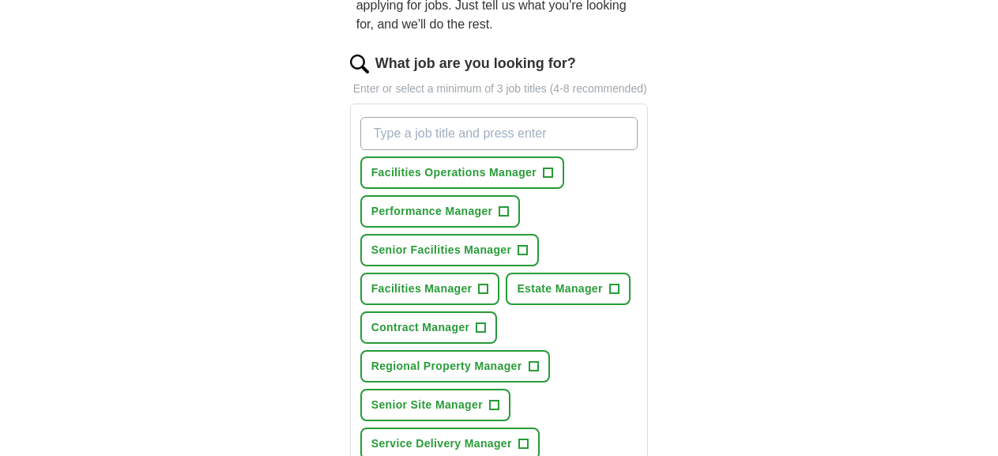
scroll to position [184, 0]
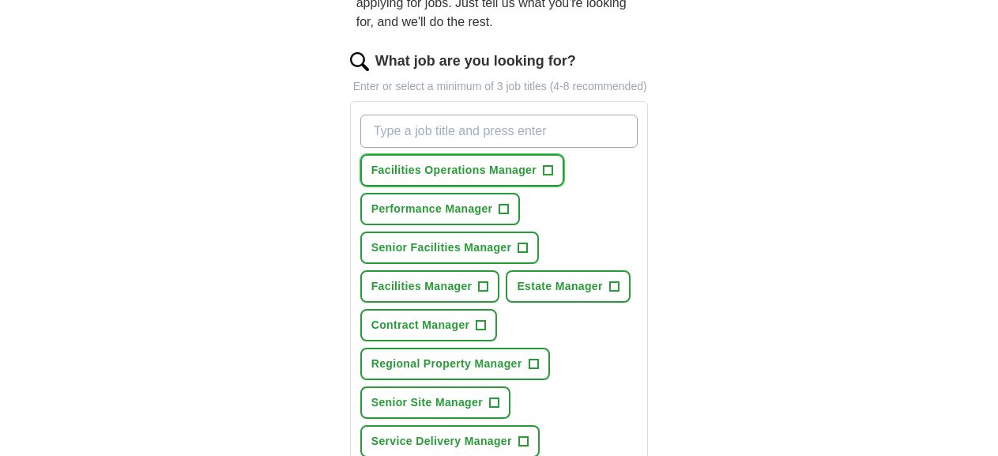
click at [543, 164] on span "+" at bounding box center [547, 170] width 9 height 13
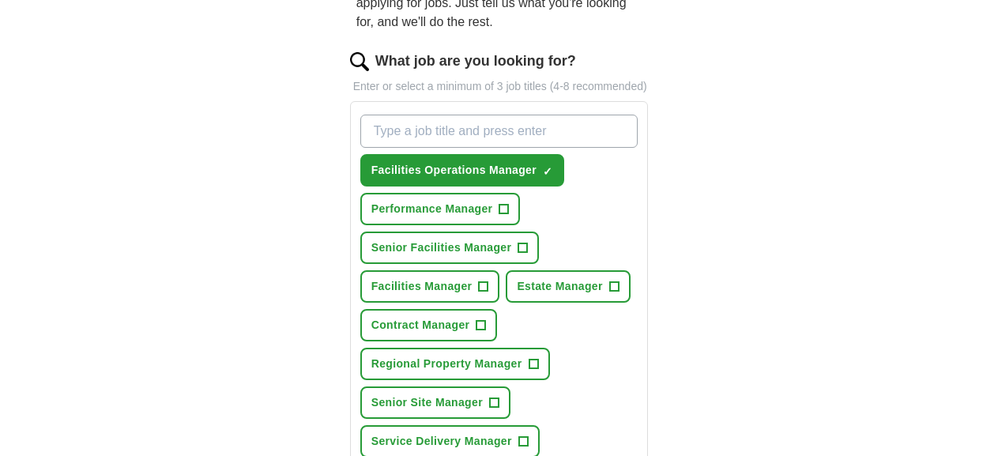
click at [479, 280] on span "+" at bounding box center [483, 286] width 9 height 13
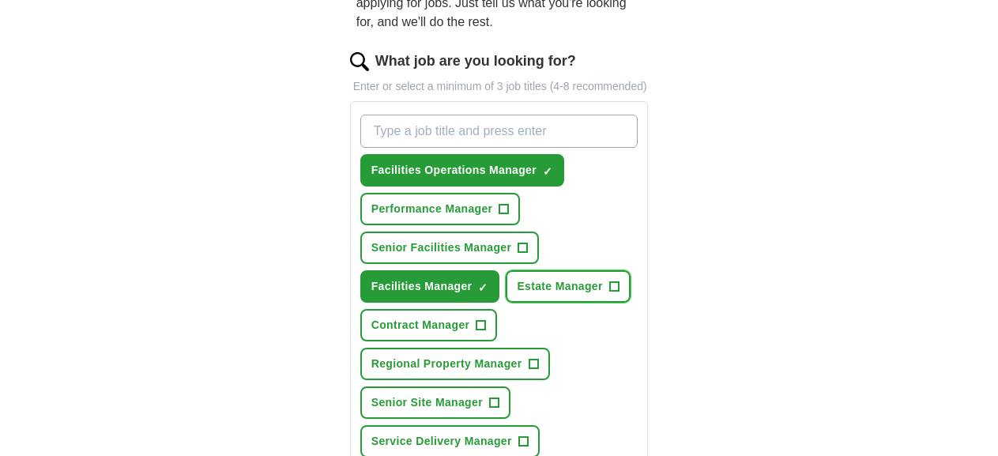
click at [609, 280] on span "+" at bounding box center [613, 286] width 9 height 13
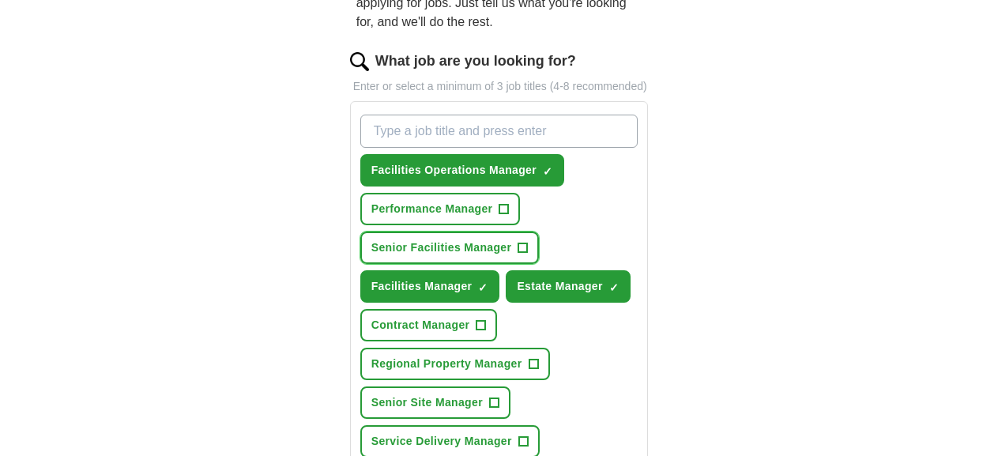
click at [528, 242] on span "+" at bounding box center [522, 248] width 9 height 13
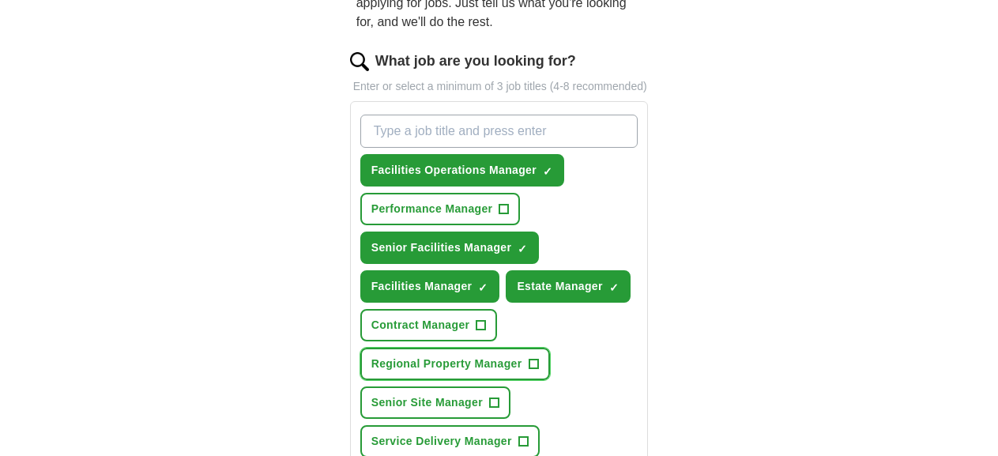
click at [538, 358] on span "+" at bounding box center [532, 364] width 9 height 13
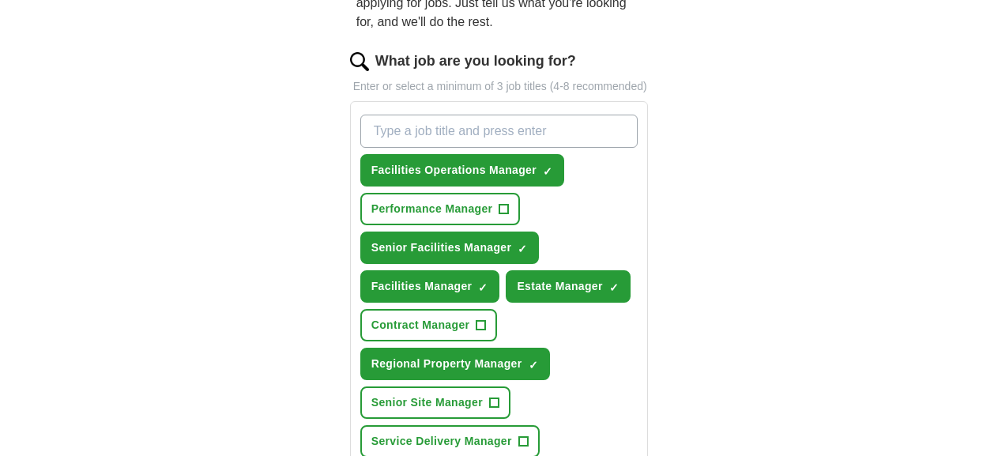
click at [489, 397] on span "+" at bounding box center [493, 403] width 9 height 13
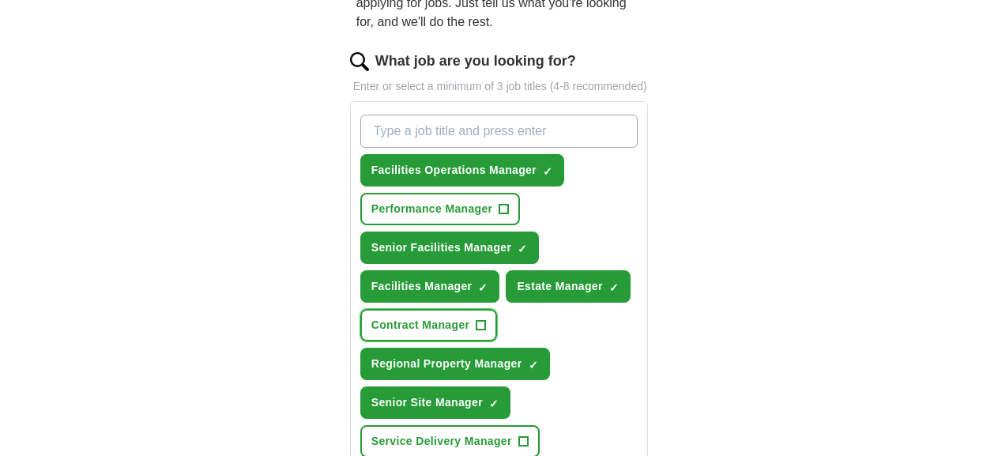
click at [476, 319] on span "+" at bounding box center [480, 325] width 9 height 13
click at [528, 435] on span "+" at bounding box center [522, 441] width 9 height 13
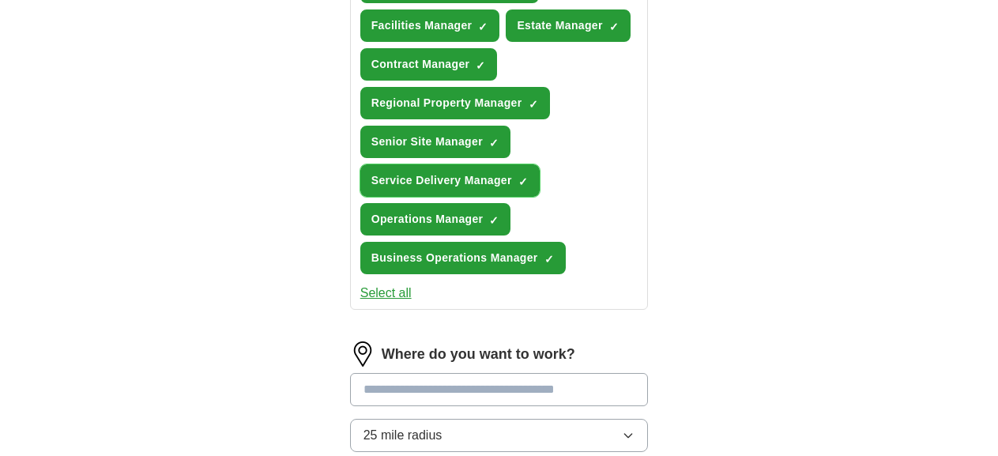
scroll to position [500, 0]
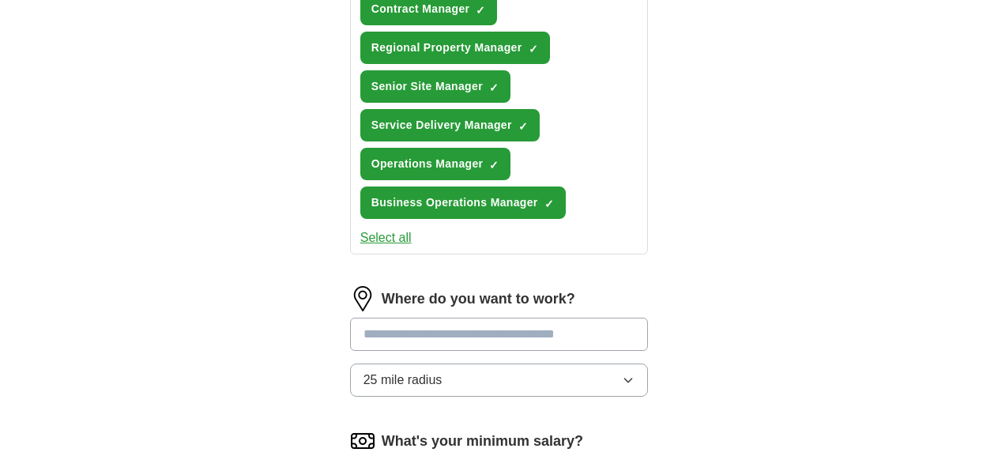
click at [468, 318] on input "text" at bounding box center [499, 334] width 299 height 33
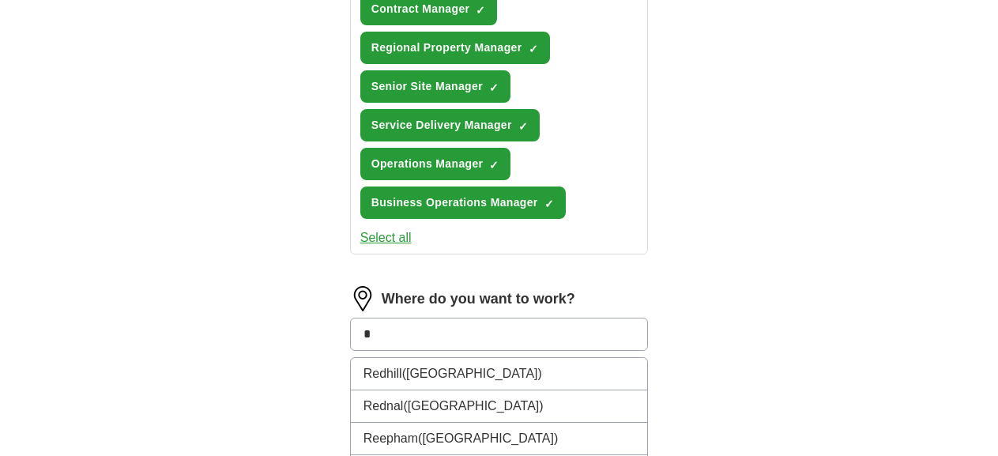
type input "*"
type input "*****"
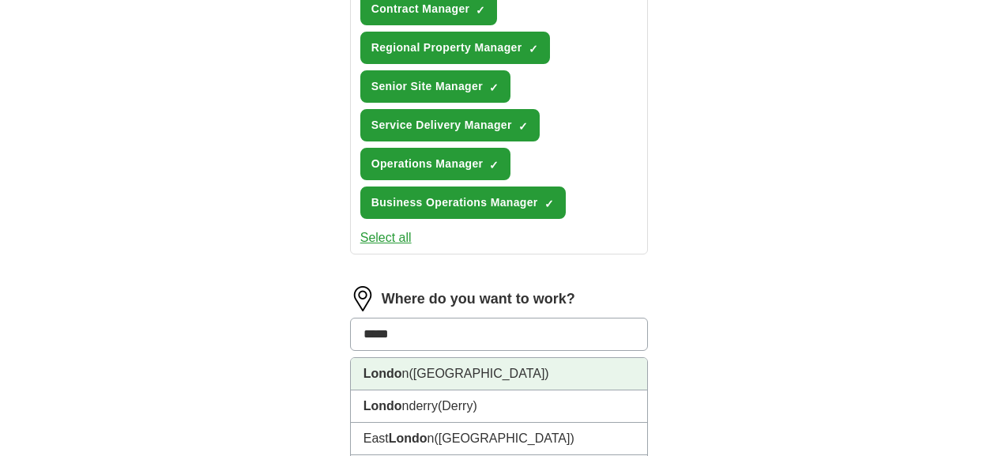
click at [469, 358] on li "Londo n ([GEOGRAPHIC_DATA])" at bounding box center [499, 374] width 297 height 32
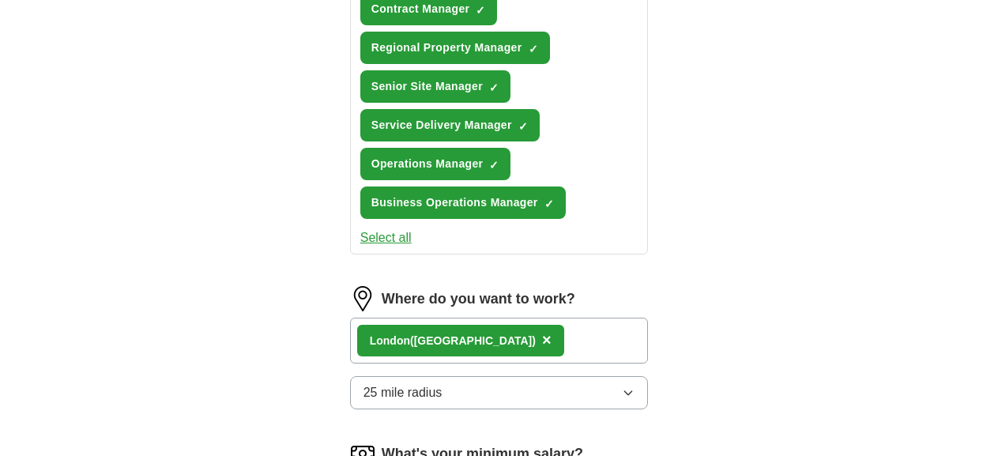
drag, startPoint x: 491, startPoint y: 415, endPoint x: 479, endPoint y: 413, distance: 11.2
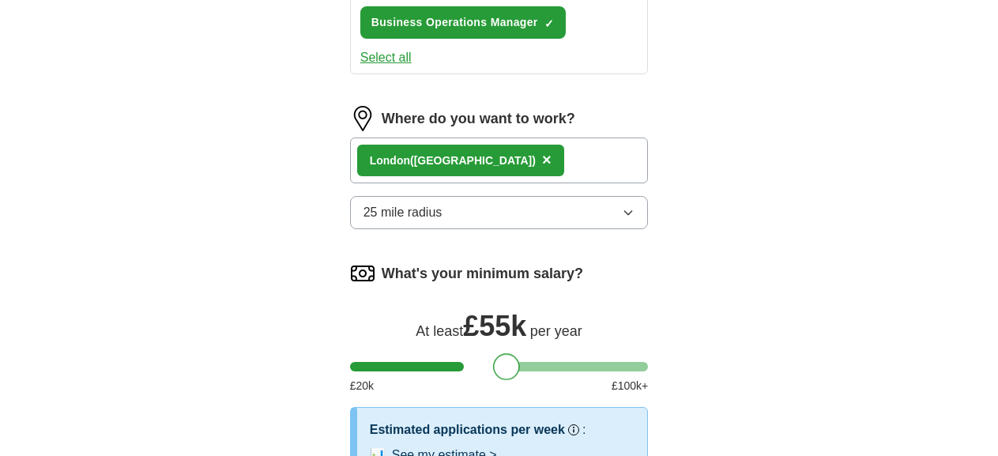
scroll to position [685, 0]
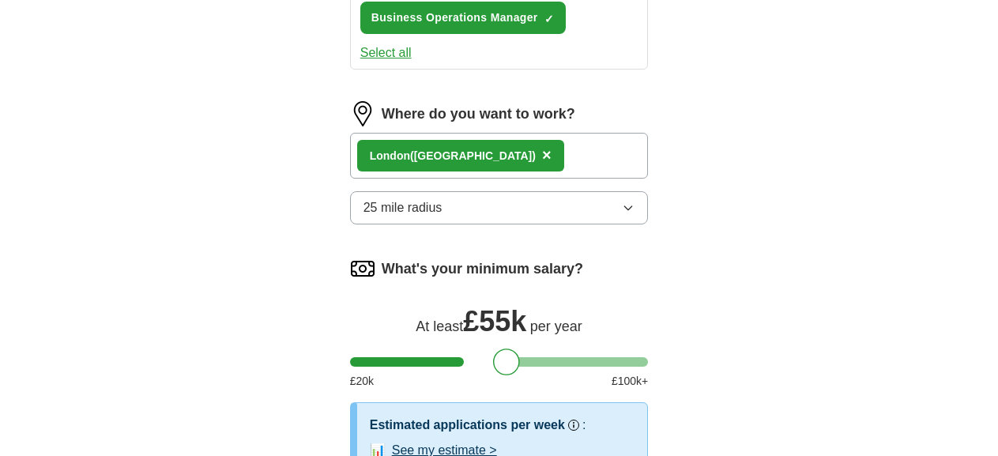
click at [428, 441] on button "See my estimate >" at bounding box center [444, 450] width 105 height 19
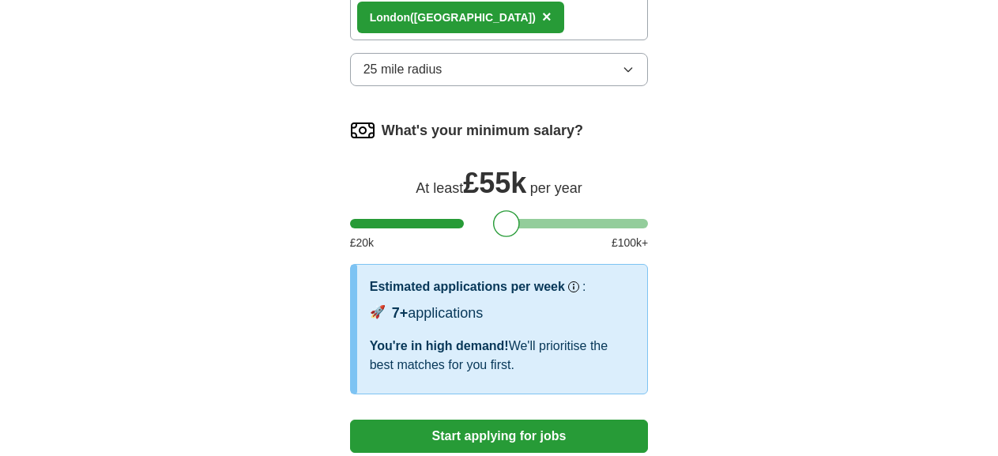
scroll to position [904, 0]
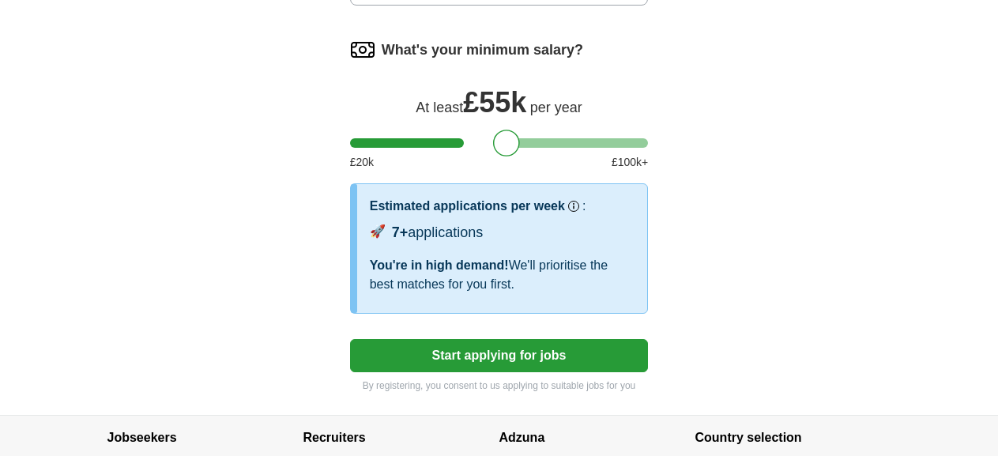
click at [551, 339] on button "Start applying for jobs" at bounding box center [499, 355] width 299 height 33
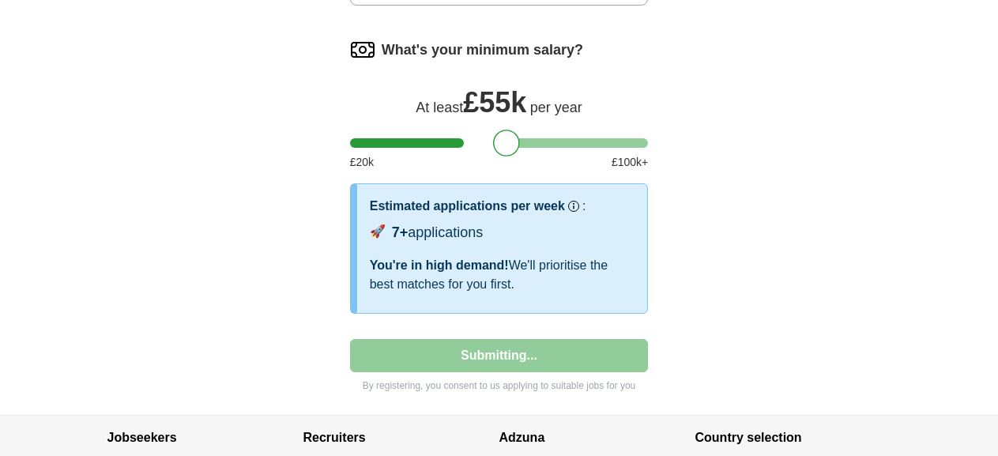
select select "**"
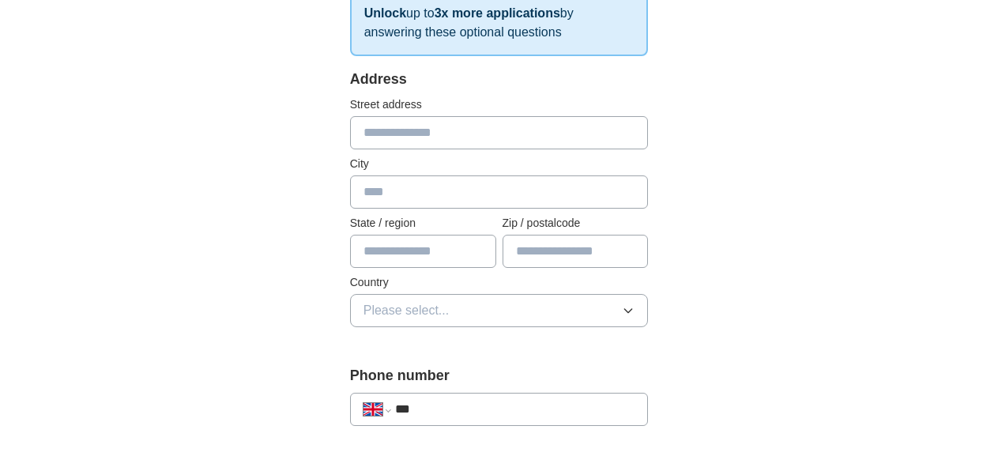
scroll to position [321, 0]
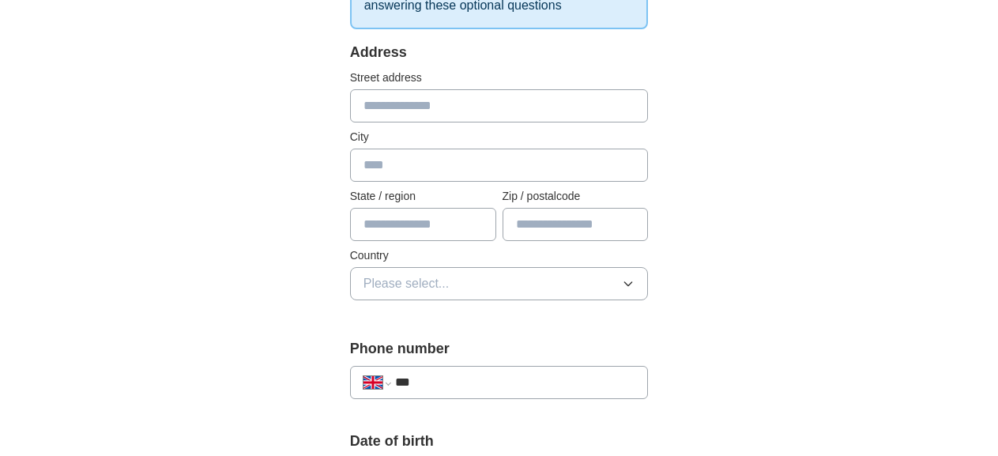
click at [621, 104] on input "text" at bounding box center [499, 105] width 299 height 33
type input "*******"
click at [529, 282] on button "Please select..." at bounding box center [499, 283] width 299 height 33
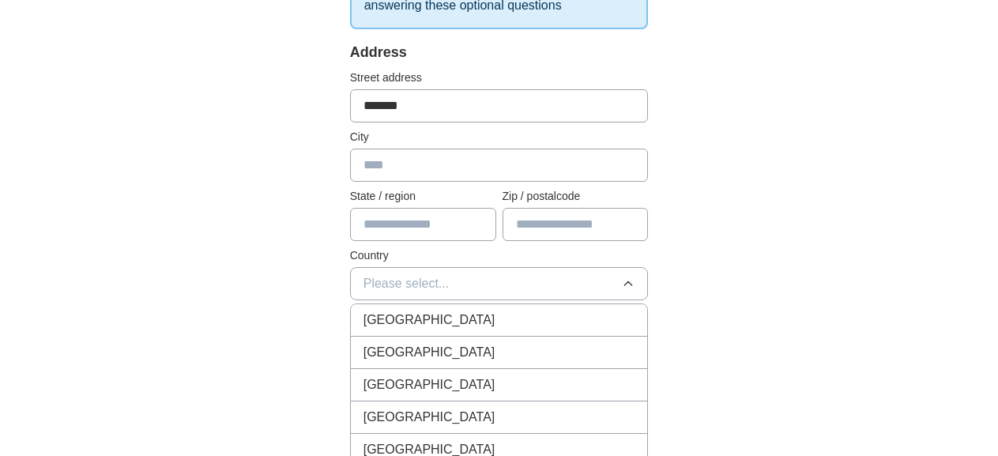
click at [524, 313] on div "[GEOGRAPHIC_DATA]" at bounding box center [499, 319] width 272 height 19
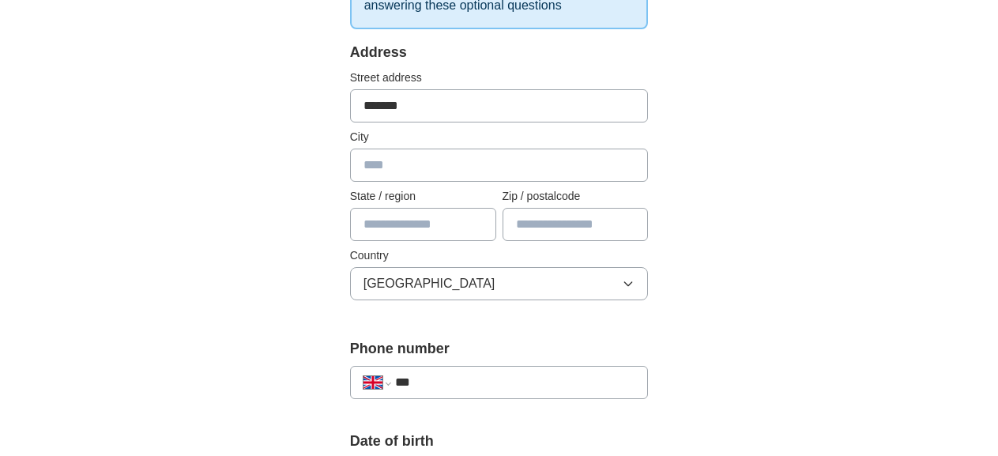
click at [506, 158] on input "text" at bounding box center [499, 164] width 299 height 33
type input "*******"
click at [481, 386] on input "***" at bounding box center [515, 382] width 240 height 19
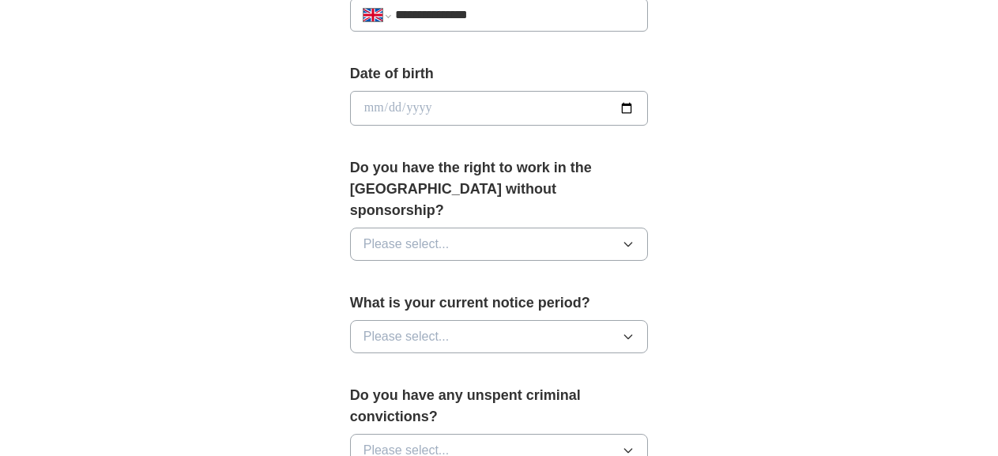
scroll to position [734, 0]
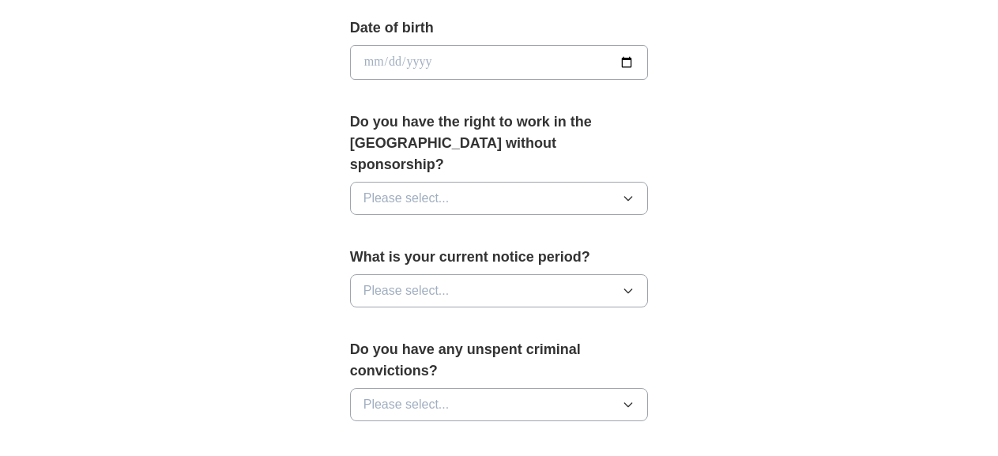
type input "**********"
click at [594, 187] on button "Please select..." at bounding box center [499, 198] width 299 height 33
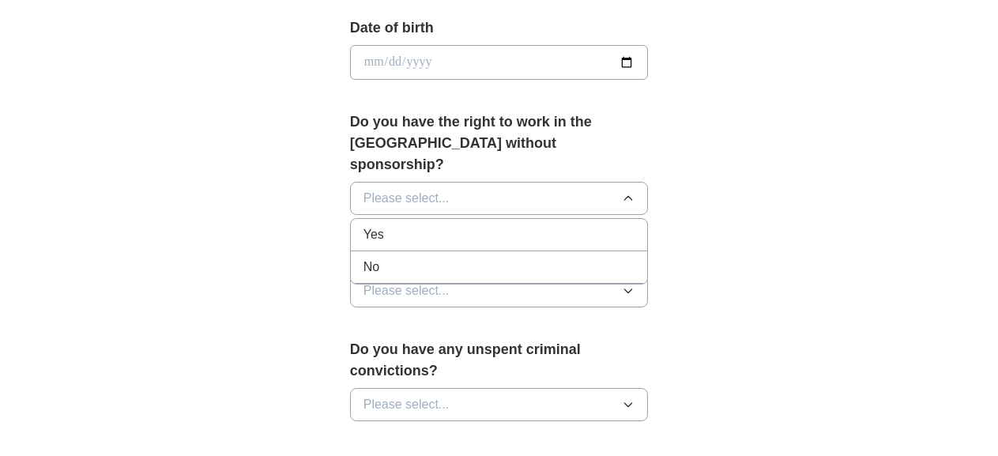
click at [585, 225] on div "Yes" at bounding box center [499, 234] width 272 height 19
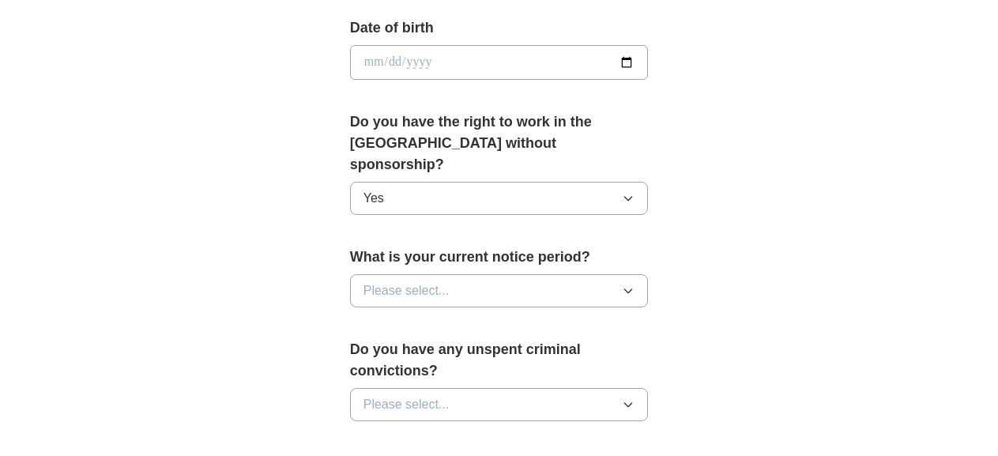
click at [581, 274] on button "Please select..." at bounding box center [499, 290] width 299 height 33
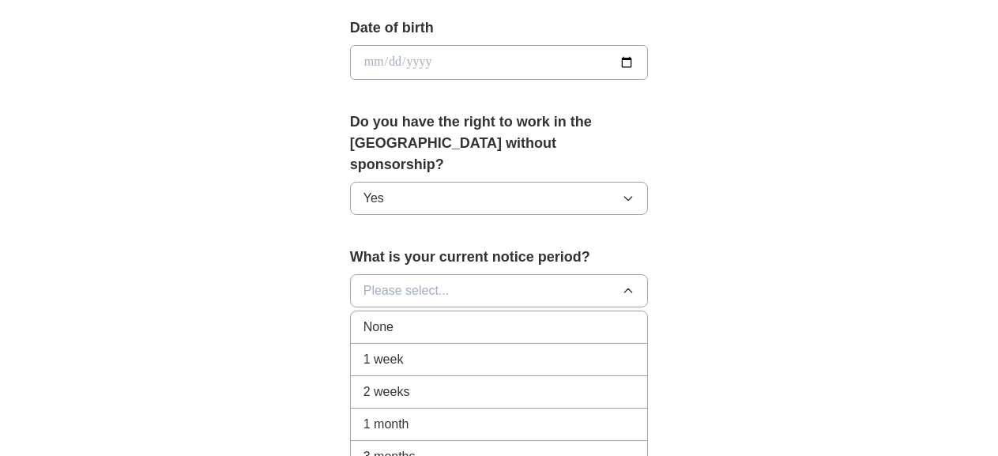
click at [557, 382] on div "2 weeks" at bounding box center [499, 391] width 272 height 19
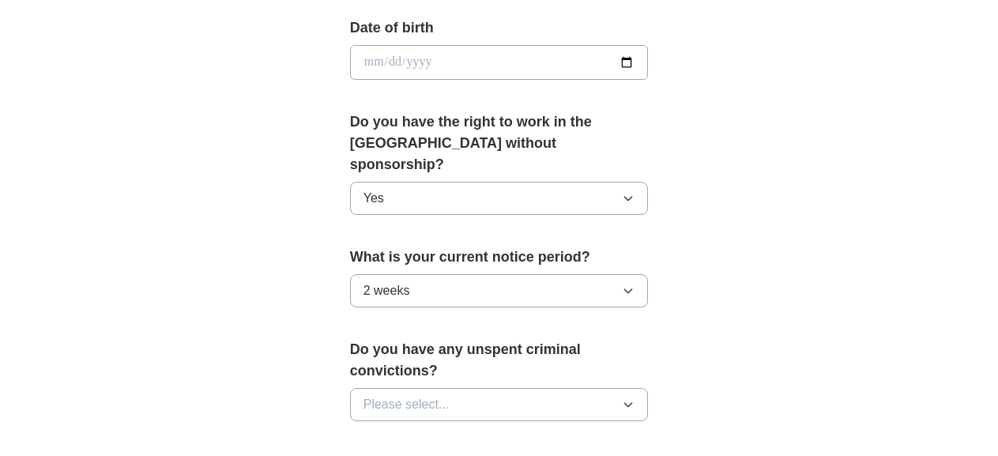
click at [557, 388] on button "Please select..." at bounding box center [499, 404] width 299 height 33
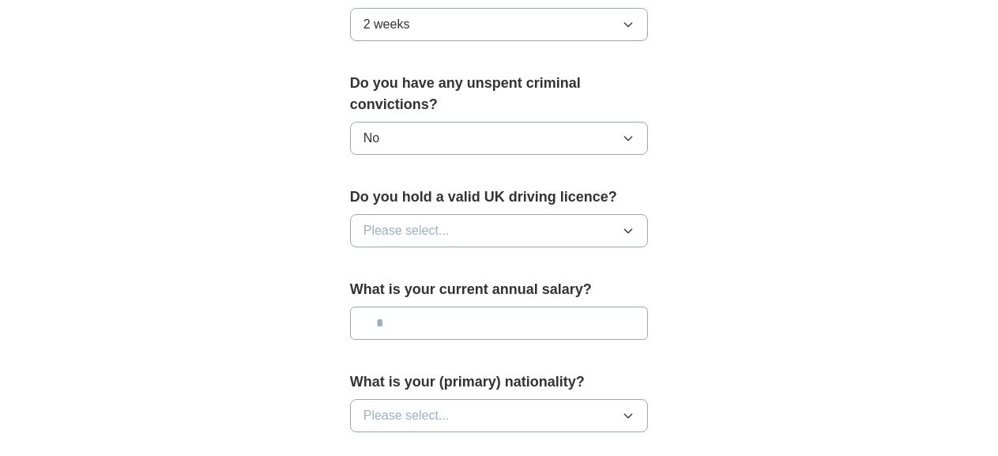
scroll to position [1009, 0]
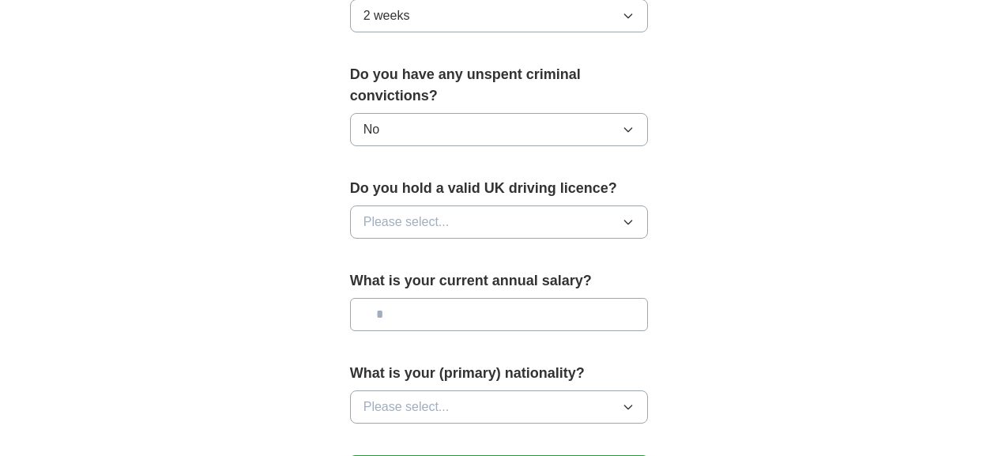
click at [602, 205] on button "Please select..." at bounding box center [499, 221] width 299 height 33
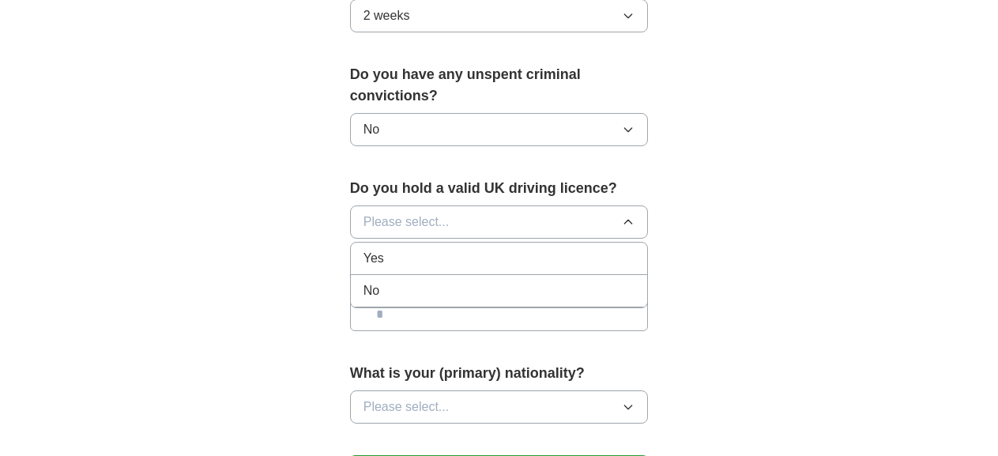
click at [590, 249] on div "Yes" at bounding box center [499, 258] width 272 height 19
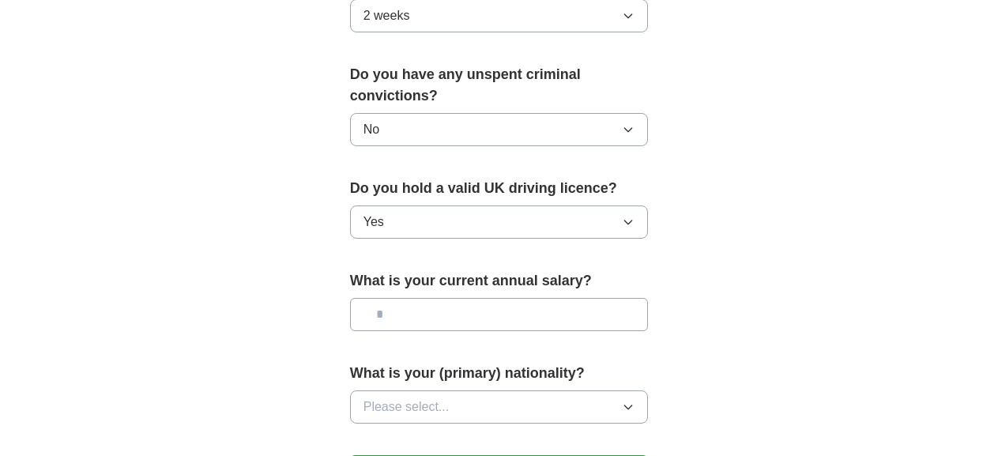
click at [576, 390] on button "Please select..." at bounding box center [499, 406] width 299 height 33
